Goal: Transaction & Acquisition: Purchase product/service

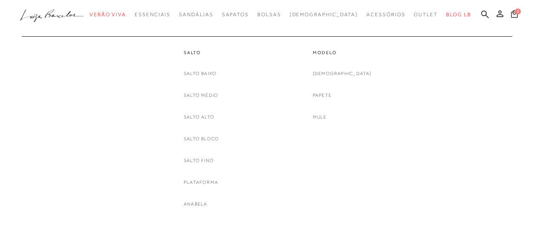
drag, startPoint x: 495, startPoint y: 69, endPoint x: 496, endPoint y: 30, distance: 39.6
click at [495, 68] on div "Salto [GEOGRAPHIC_DATA] Salto Médio [GEOGRAPHIC_DATA] Salto Bloco [GEOGRAPHIC_D…" at bounding box center [265, 122] width 482 height 172
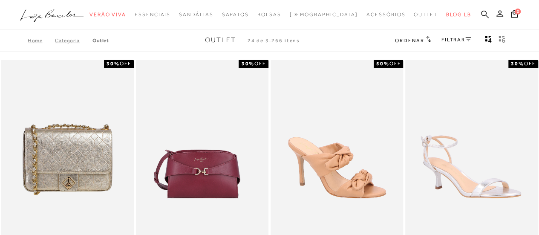
click at [485, 14] on icon at bounding box center [485, 14] width 8 height 8
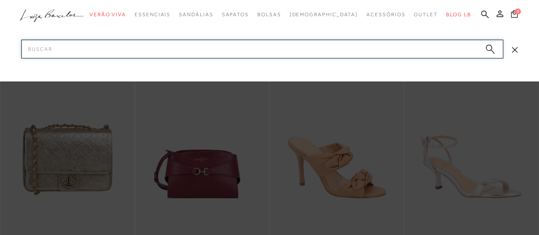
drag, startPoint x: 287, startPoint y: 49, endPoint x: 286, endPoint y: 41, distance: 7.4
click at [287, 45] on input "Pesquisar" at bounding box center [262, 49] width 482 height 19
click at [280, 47] on input "Pesquisar" at bounding box center [262, 49] width 482 height 19
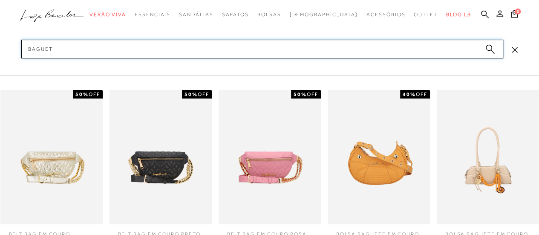
type input "BAGUETE"
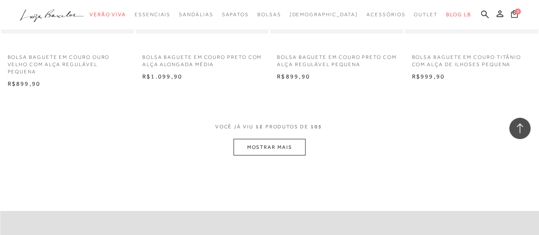
scroll to position [809, 0]
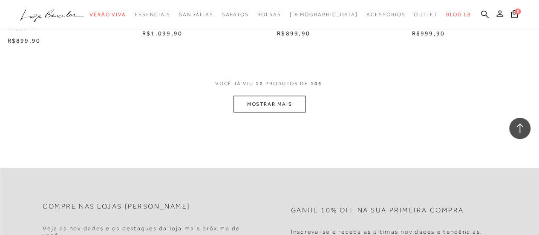
click at [278, 107] on button "MOSTRAR MAIS" at bounding box center [269, 104] width 72 height 17
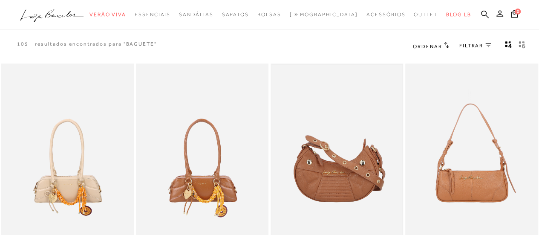
scroll to position [0, 0]
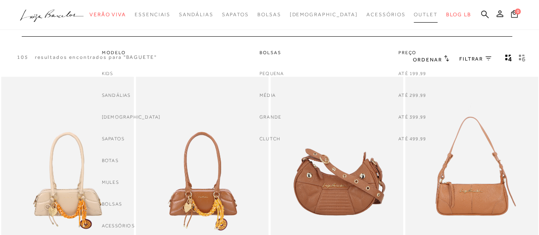
drag, startPoint x: 483, startPoint y: 12, endPoint x: 403, endPoint y: 12, distance: 80.5
click at [483, 12] on icon at bounding box center [485, 14] width 8 height 8
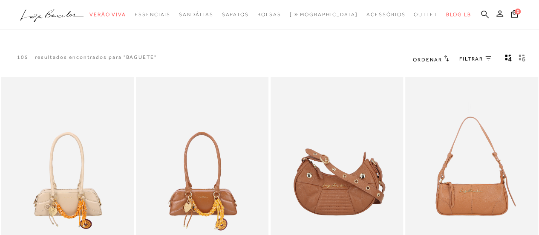
click at [484, 12] on icon at bounding box center [485, 14] width 8 height 8
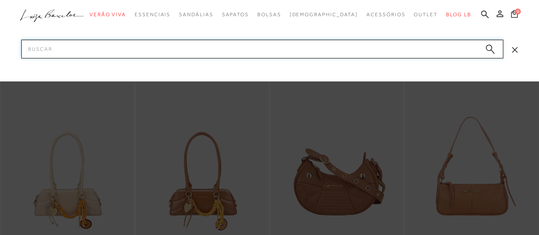
click at [77, 52] on input "Pesquisar" at bounding box center [262, 49] width 482 height 19
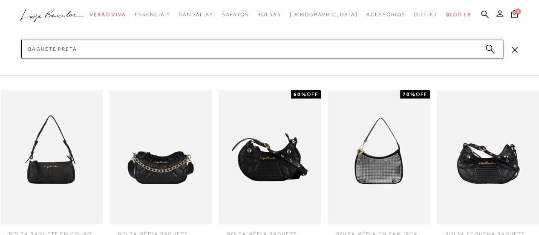
type input "BAGUETE PRETA"
click at [273, 145] on img at bounding box center [269, 157] width 102 height 134
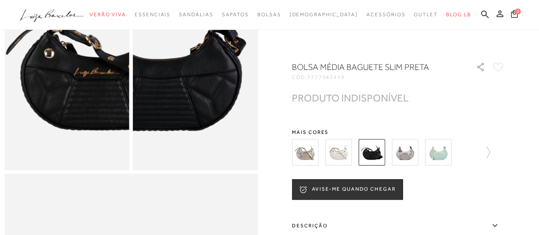
scroll to position [382, 0]
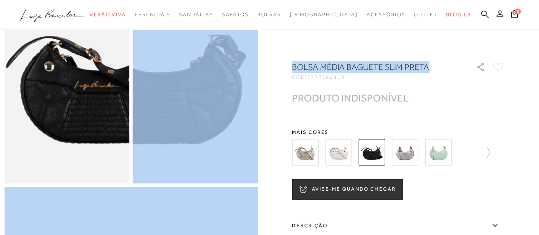
drag, startPoint x: 293, startPoint y: 66, endPoint x: 440, endPoint y: 63, distance: 146.9
click at [440, 63] on div at bounding box center [269, 122] width 530 height 889
copy div "BOLSA MÉDIA BAGUETE SLIM PRETA"
